Goal: Use online tool/utility: Utilize a website feature to perform a specific function

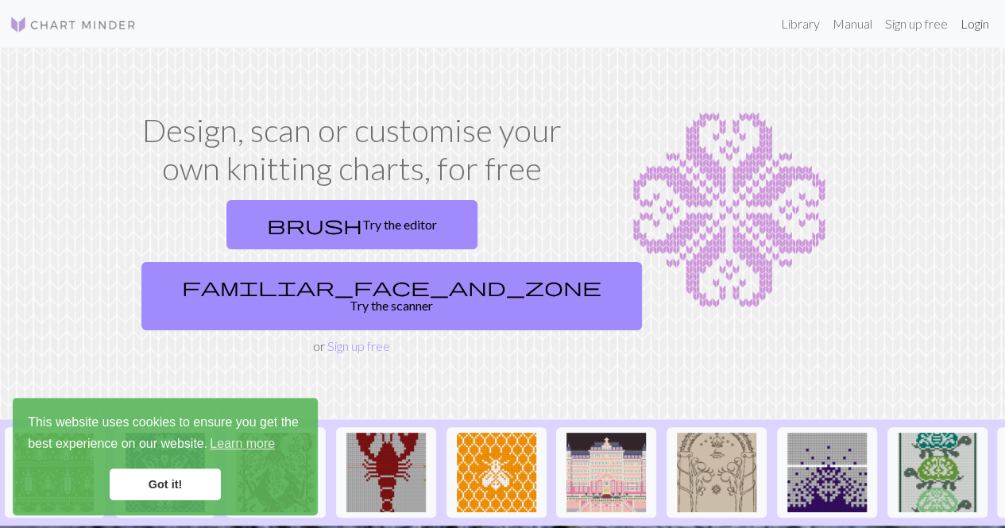
click at [973, 30] on link "Login" at bounding box center [974, 24] width 41 height 32
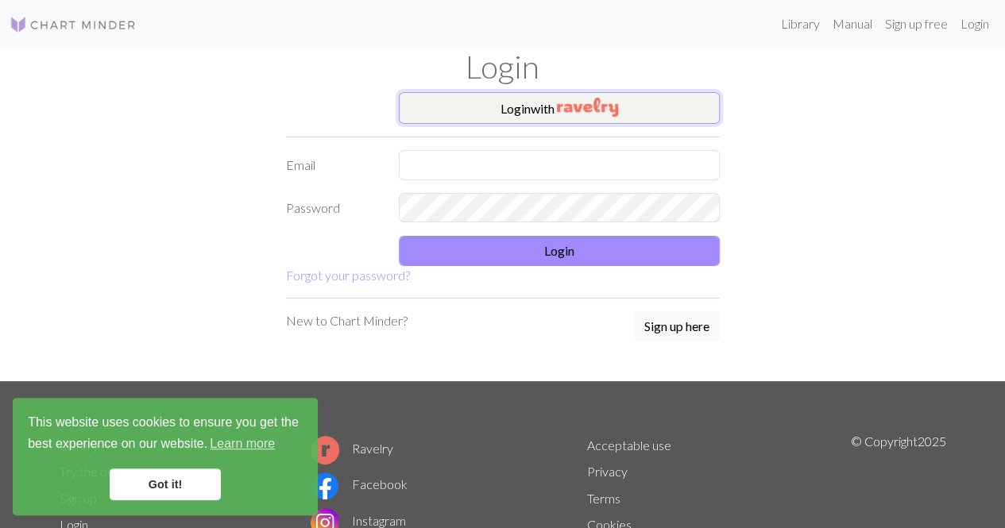
click at [594, 102] on img "button" at bounding box center [587, 107] width 61 height 19
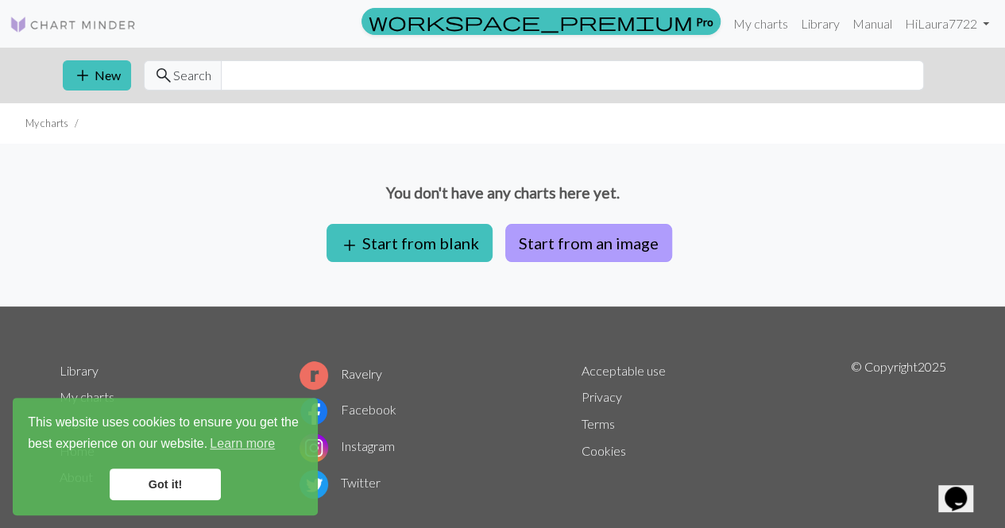
click at [601, 246] on button "Start from an image" at bounding box center [588, 243] width 167 height 38
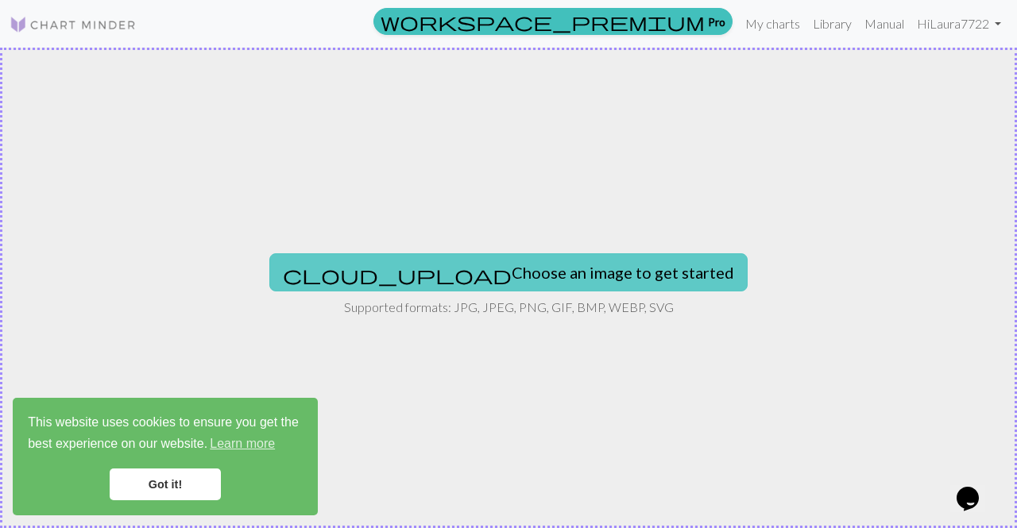
click at [532, 266] on button "cloud_upload Choose an image to get started" at bounding box center [508, 272] width 478 height 38
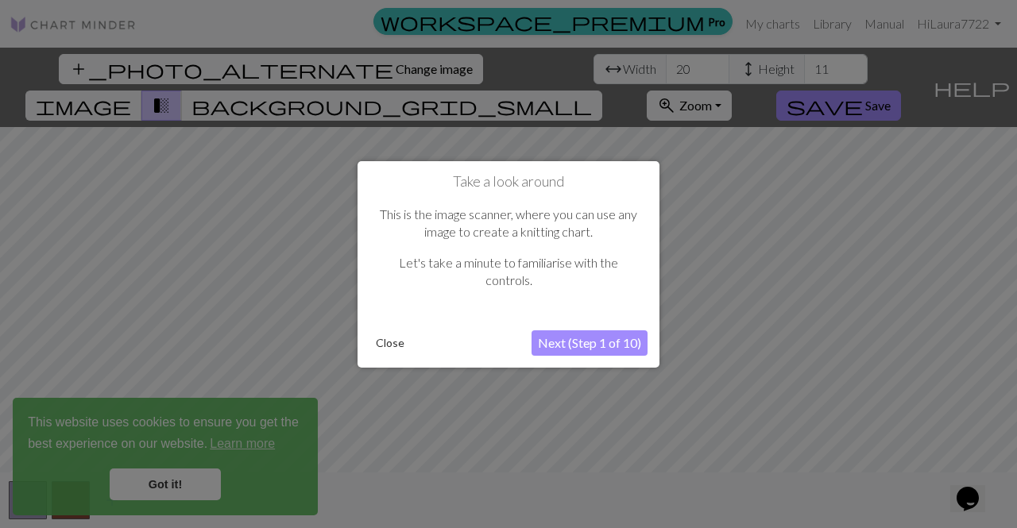
click at [327, 64] on div at bounding box center [508, 264] width 1017 height 528
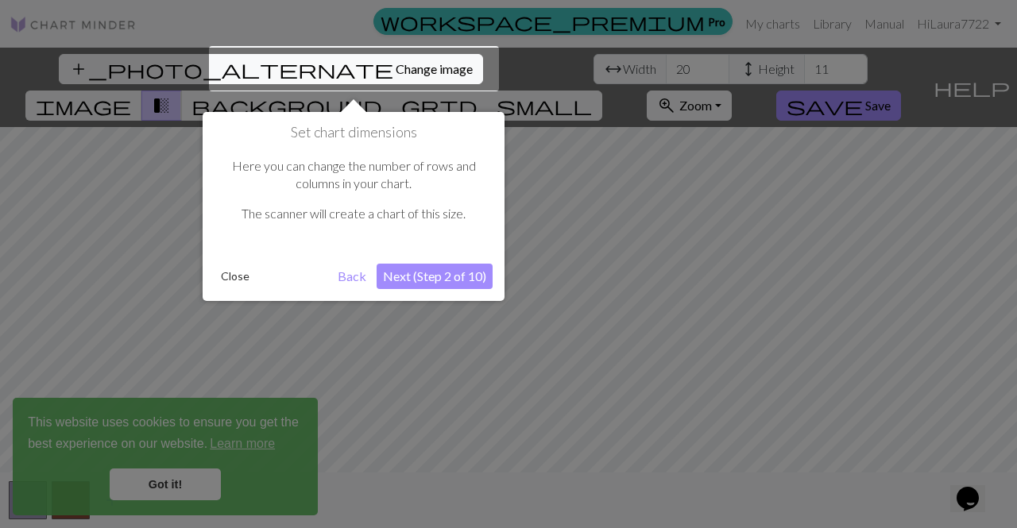
drag, startPoint x: 327, startPoint y: 64, endPoint x: 305, endPoint y: 64, distance: 22.2
click at [305, 64] on div at bounding box center [354, 68] width 290 height 45
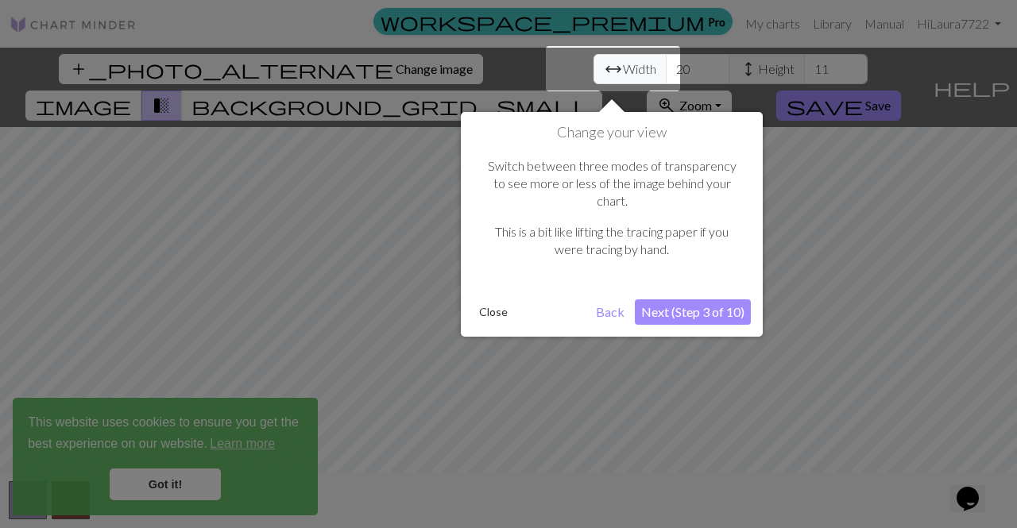
click at [654, 66] on div at bounding box center [613, 68] width 134 height 45
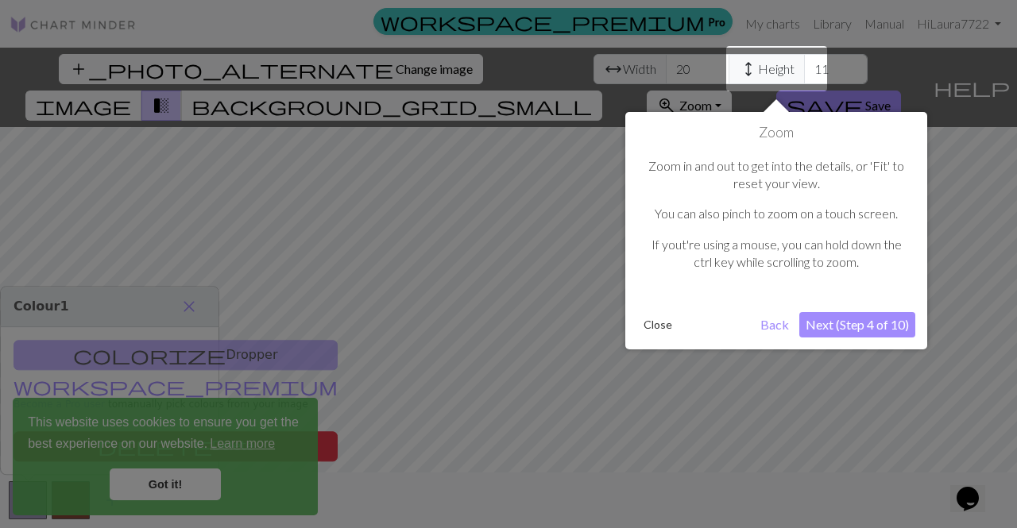
click at [575, 64] on div at bounding box center [508, 264] width 1017 height 528
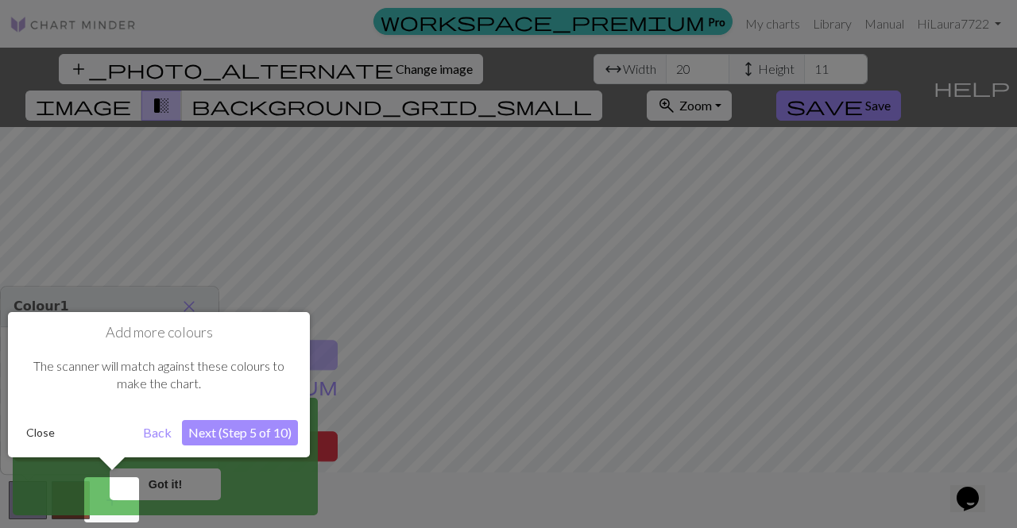
click at [648, 68] on div at bounding box center [508, 264] width 1017 height 528
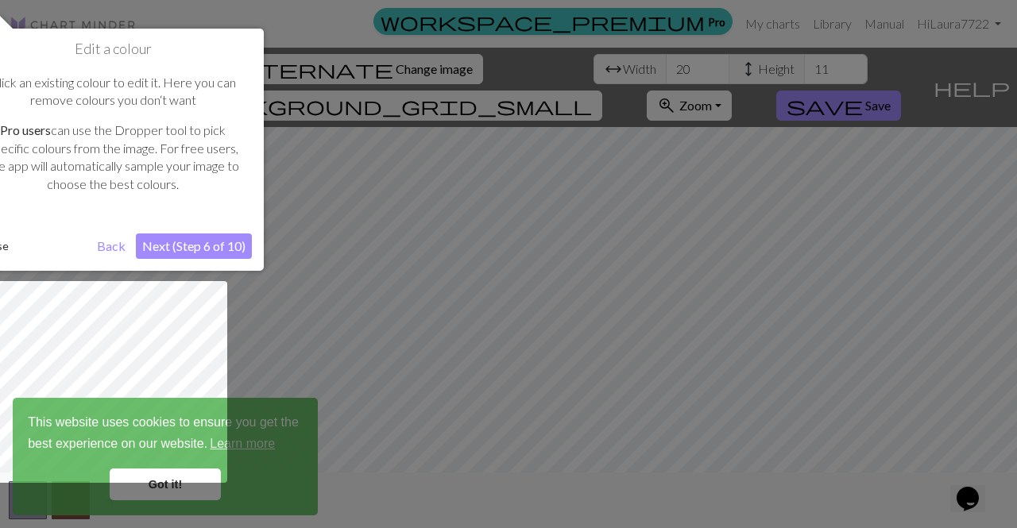
click at [617, 70] on div at bounding box center [508, 264] width 1017 height 528
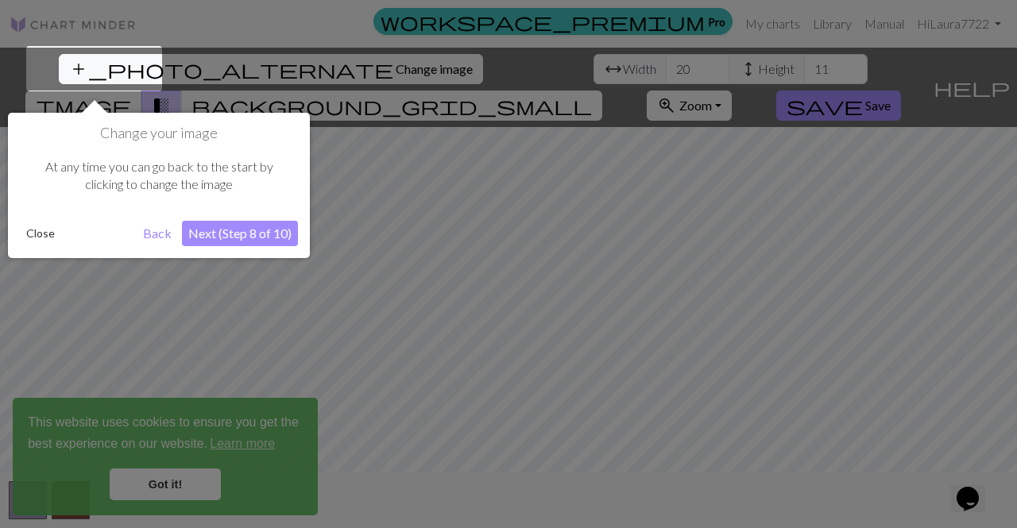
click at [566, 68] on div at bounding box center [508, 264] width 1017 height 528
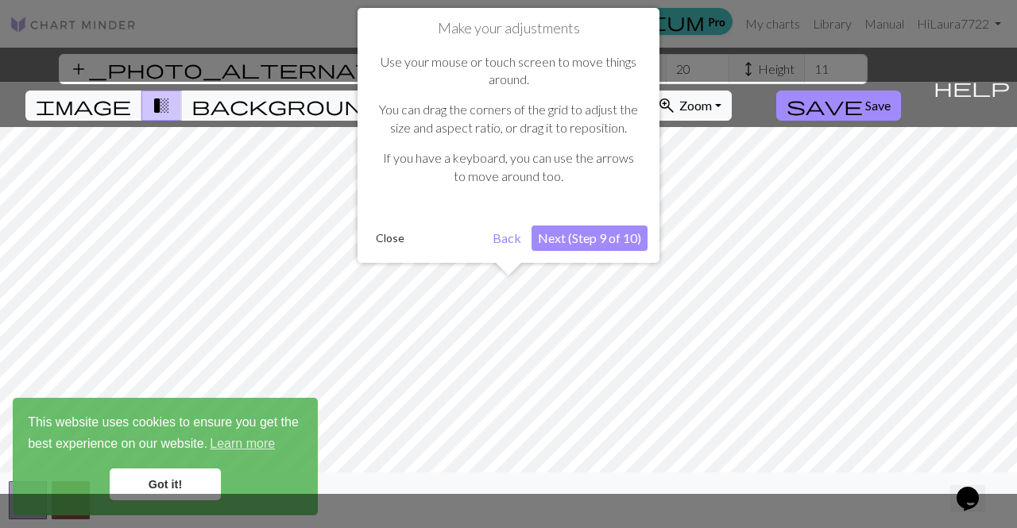
click at [385, 237] on button "Close" at bounding box center [389, 238] width 41 height 24
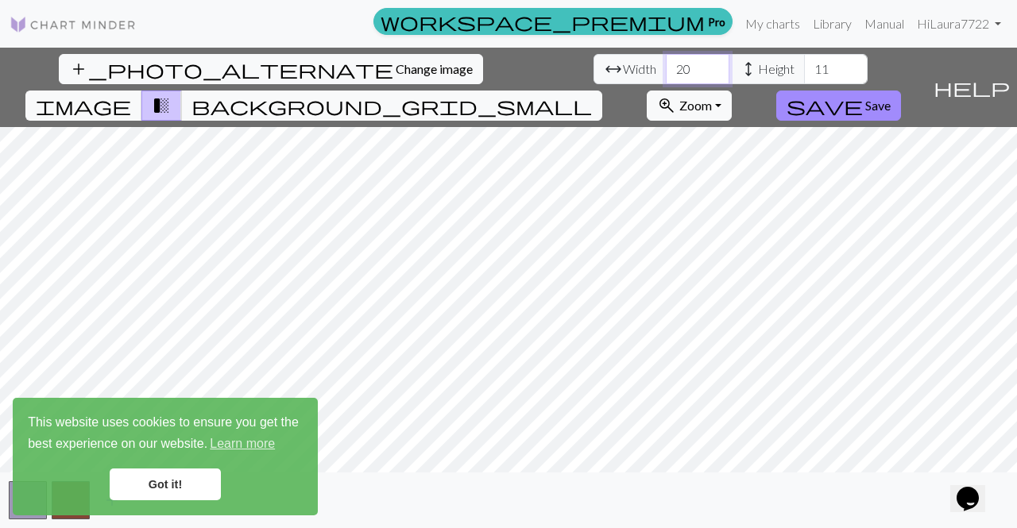
click at [666, 67] on input "20" at bounding box center [698, 69] width 64 height 30
type input "2"
type input "4"
type input "150"
click at [804, 66] on input "11" at bounding box center [836, 69] width 64 height 30
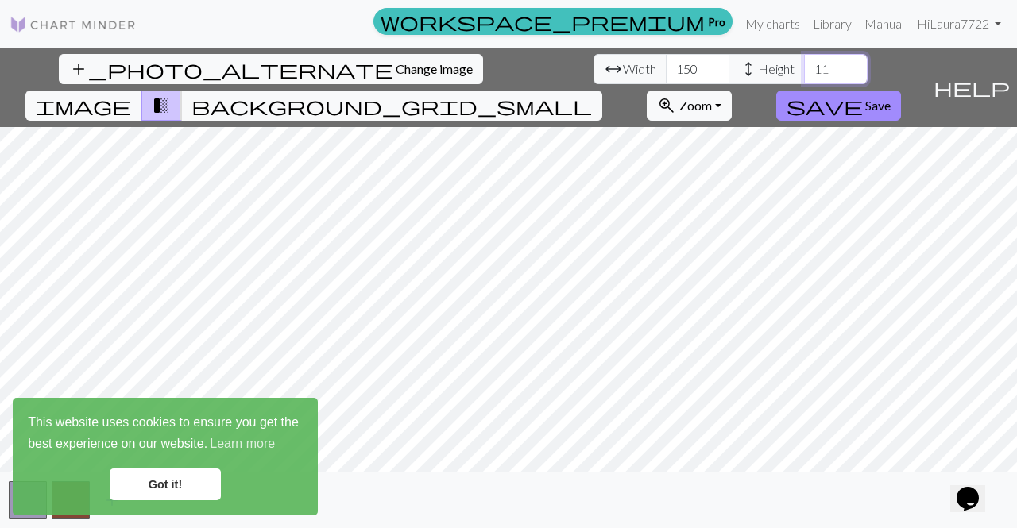
type input "1"
type input "220"
click at [396, 69] on span "Change image" at bounding box center [434, 68] width 77 height 15
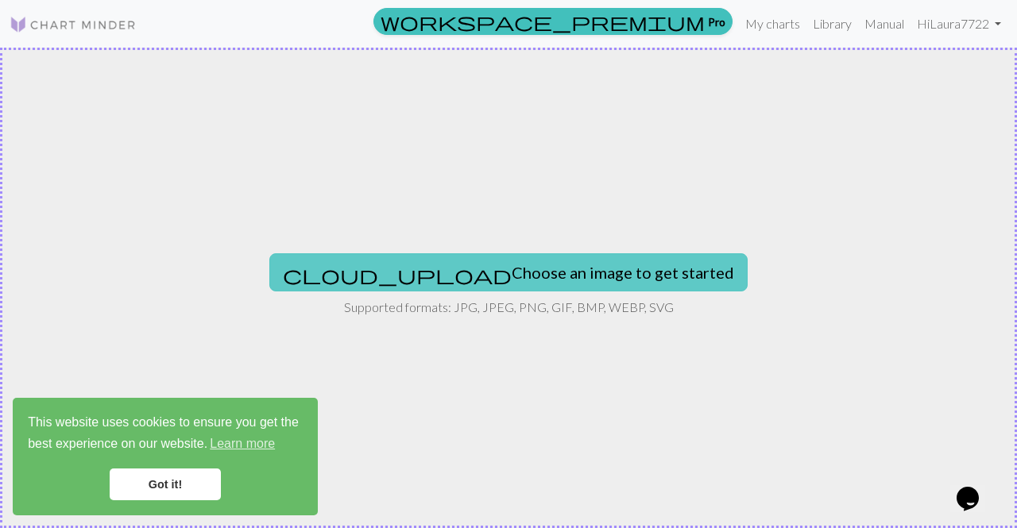
click at [524, 275] on button "cloud_upload Choose an image to get started" at bounding box center [508, 272] width 478 height 38
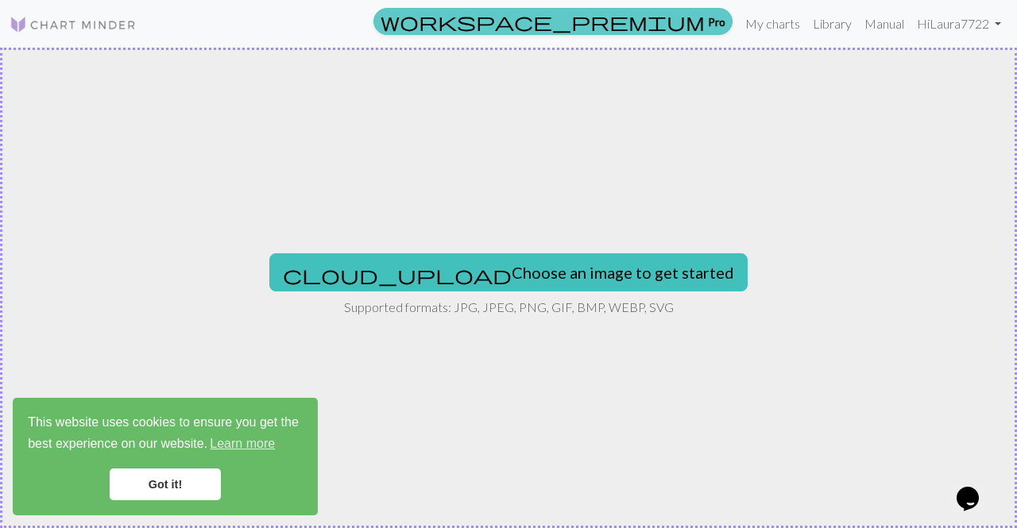
click at [690, 17] on span "workspace_premium" at bounding box center [543, 21] width 324 height 22
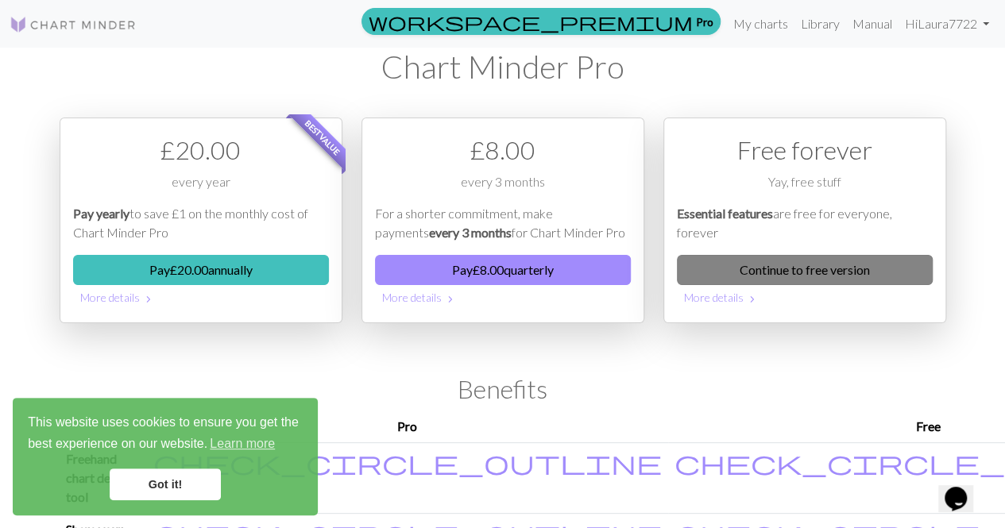
click at [815, 271] on link "Continue to free version" at bounding box center [805, 270] width 256 height 30
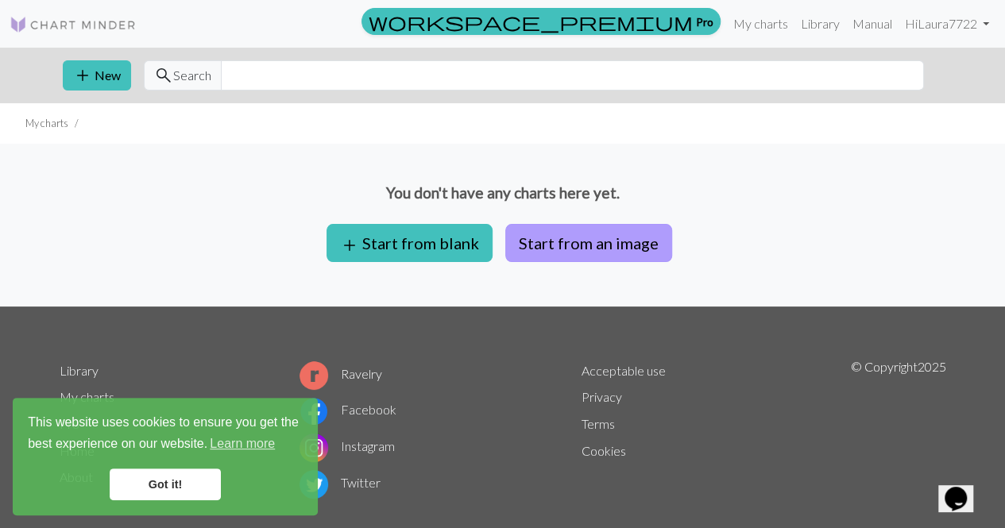
click at [562, 243] on button "Start from an image" at bounding box center [588, 243] width 167 height 38
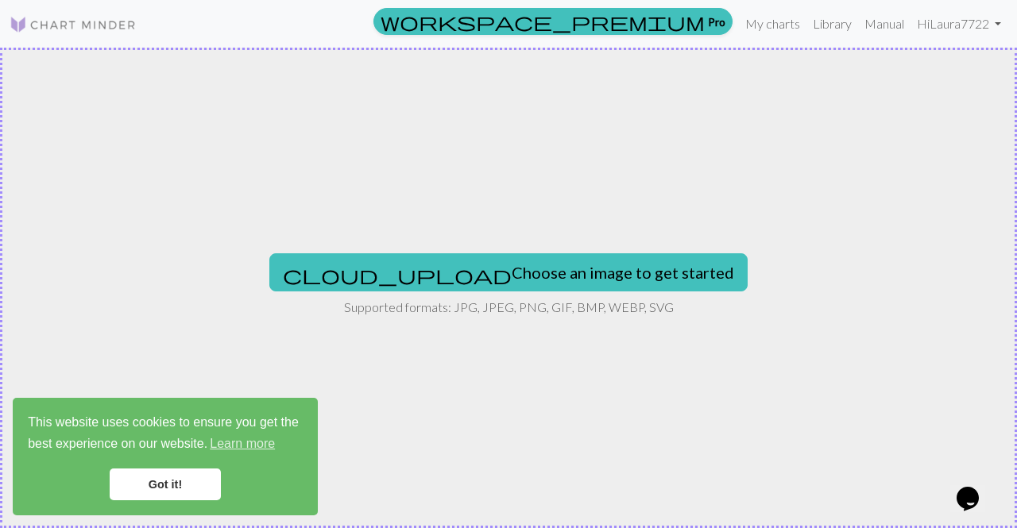
click at [153, 482] on link "Got it!" at bounding box center [165, 485] width 111 height 32
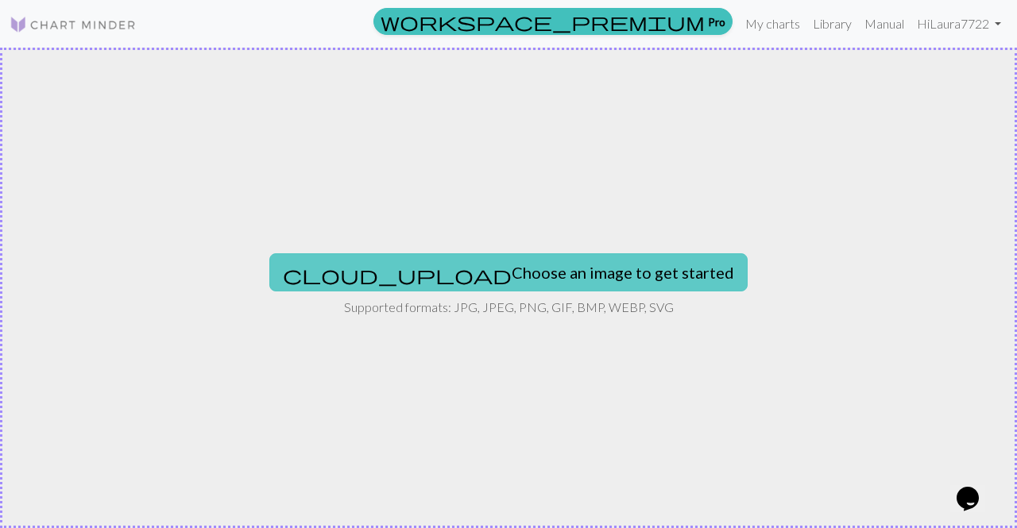
click at [464, 269] on button "cloud_upload Choose an image to get started" at bounding box center [508, 272] width 478 height 38
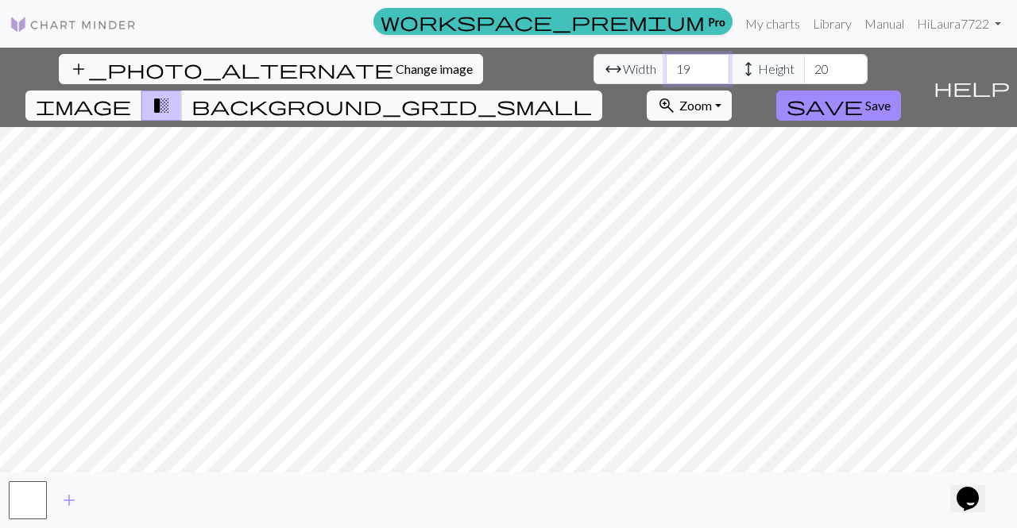
click at [666, 68] on input "19" at bounding box center [698, 69] width 64 height 30
type input "1"
type input "160"
click at [804, 65] on input "20" at bounding box center [836, 69] width 64 height 30
type input "220"
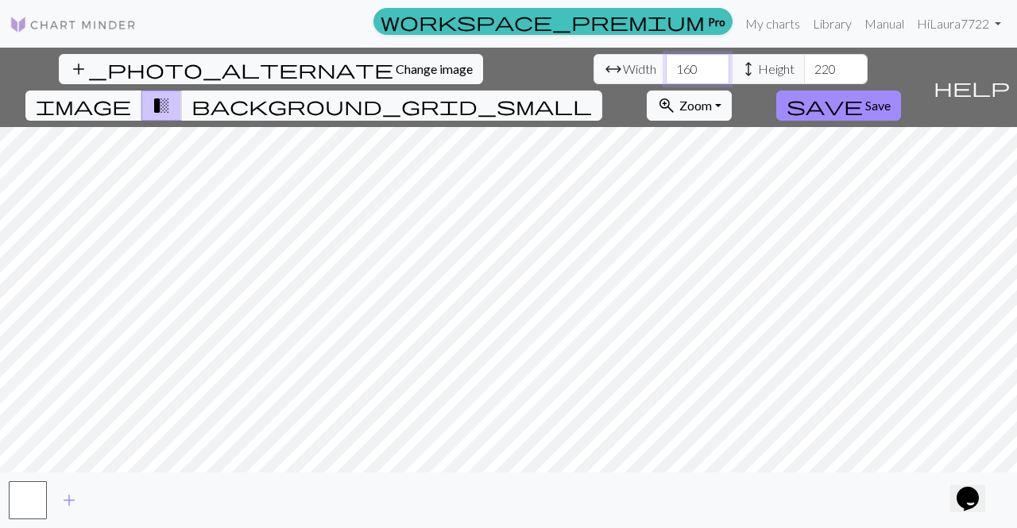
click at [666, 68] on input "160" at bounding box center [698, 69] width 64 height 30
type input "1"
type input "80"
click at [804, 66] on input "220" at bounding box center [836, 69] width 64 height 30
type input "2"
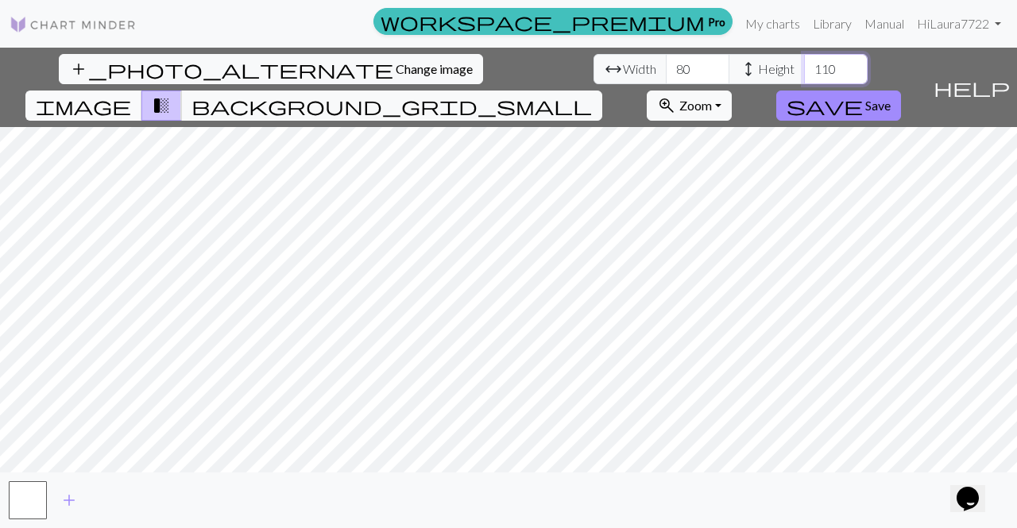
type input "110"
click at [131, 95] on span "image" at bounding box center [83, 106] width 95 height 22
click at [171, 95] on span "transition_fade" at bounding box center [161, 106] width 19 height 22
click at [592, 95] on span "background_grid_small" at bounding box center [391, 106] width 400 height 22
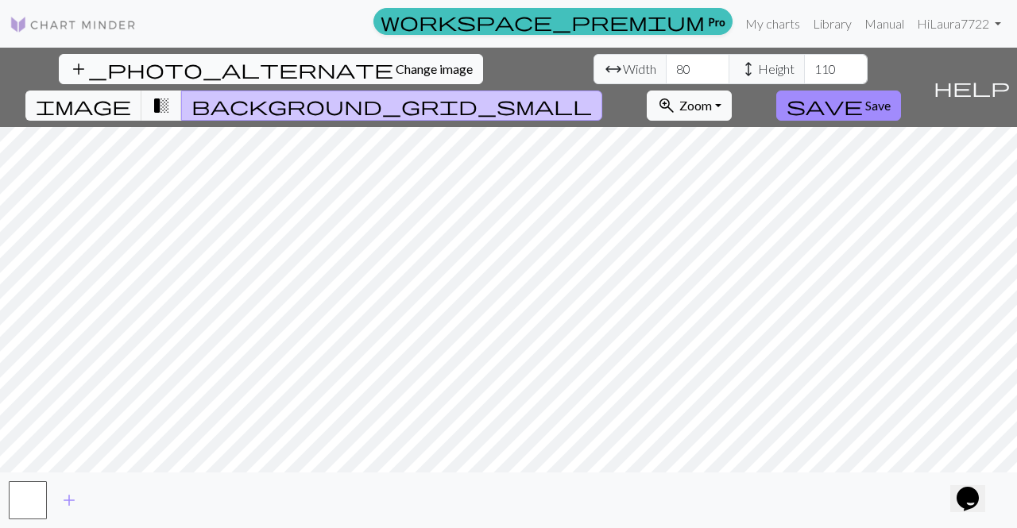
click at [396, 70] on span "Change image" at bounding box center [434, 68] width 77 height 15
click at [666, 69] on input "80" at bounding box center [698, 69] width 64 height 30
type input "8"
type input "16"
click at [804, 67] on input "110" at bounding box center [836, 69] width 64 height 30
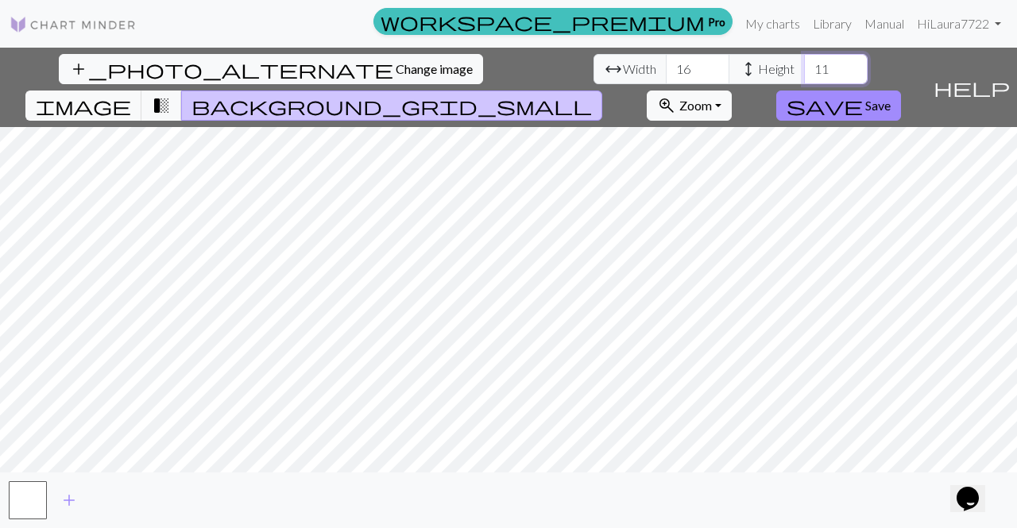
type input "1"
type input "22"
